Goal: Navigation & Orientation: Find specific page/section

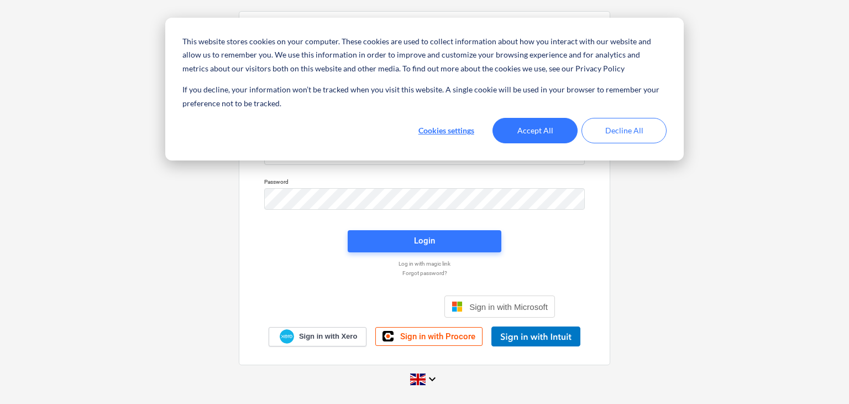
click at [229, 221] on div "Sign in with your Planyard account Username Password Login Log in with magic li…" at bounding box center [424, 201] width 849 height 399
click at [547, 123] on button "Accept All" at bounding box center [535, 130] width 85 height 25
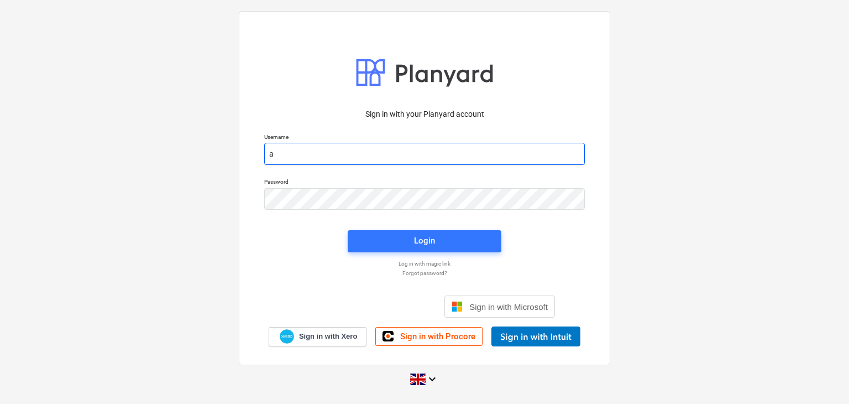
click at [471, 150] on input "a" at bounding box center [424, 154] width 321 height 22
type input "[PERSON_NAME][EMAIL_ADDRESS][DOMAIN_NAME]"
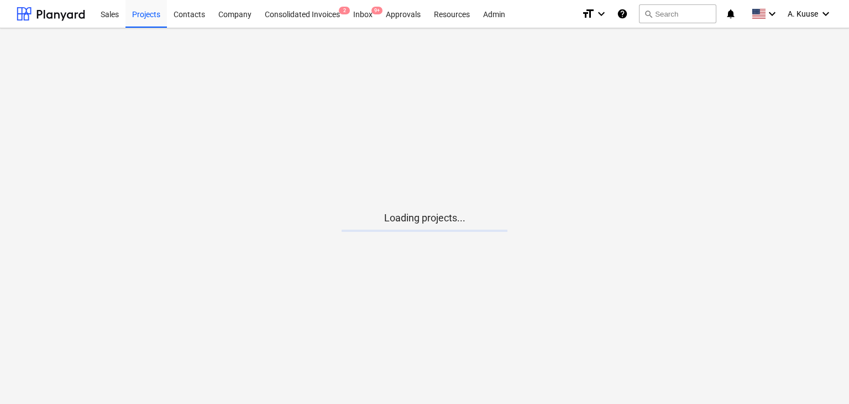
click at [308, 250] on main "Loading projects..." at bounding box center [424, 215] width 849 height 375
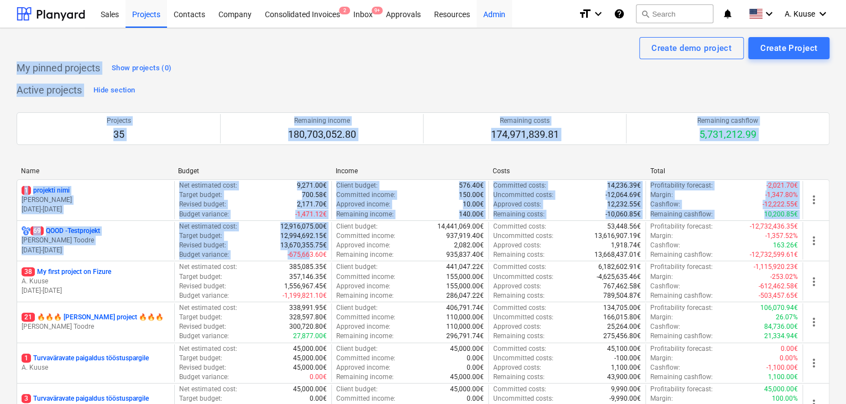
click at [501, 14] on div "Admin" at bounding box center [493, 13] width 35 height 28
